Goal: Transaction & Acquisition: Purchase product/service

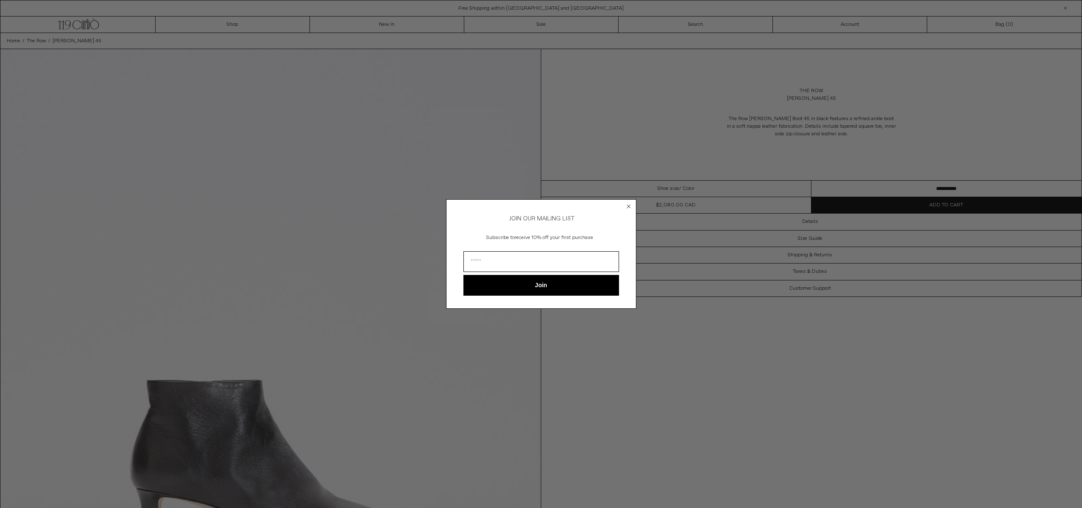
click at [629, 206] on circle "Close dialog" at bounding box center [628, 206] width 8 height 8
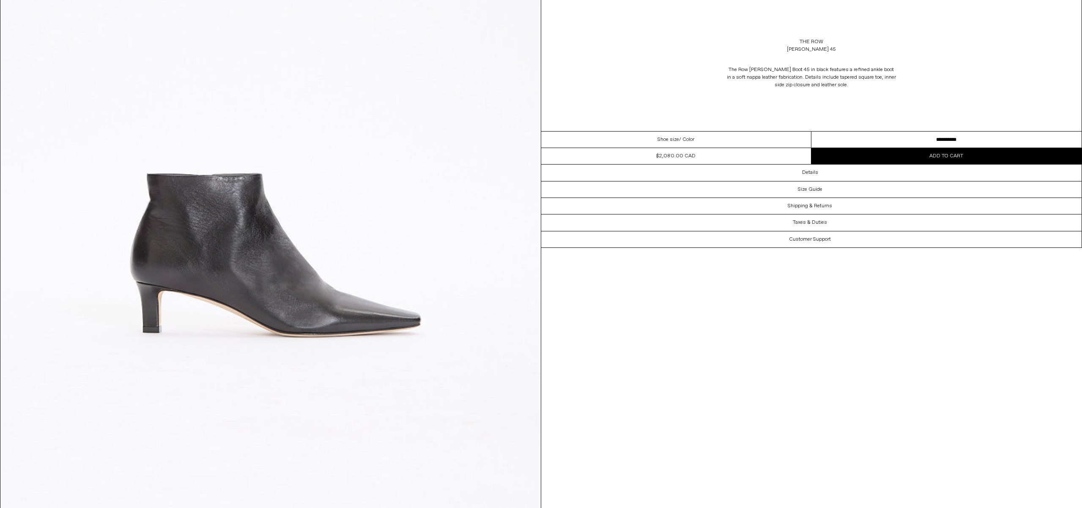
scroll to position [210, 0]
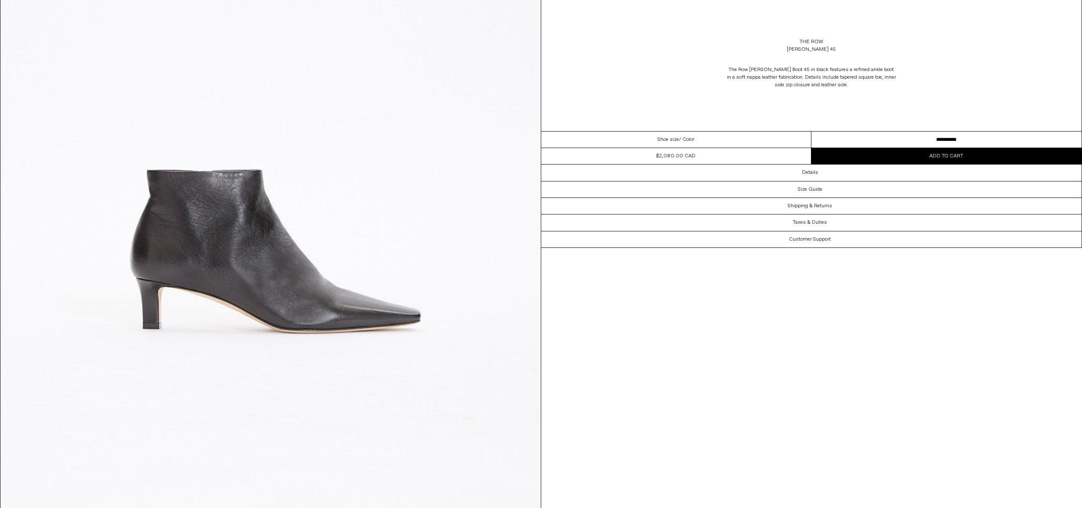
click at [886, 152] on button "Add to cart" at bounding box center [946, 156] width 270 height 16
